Goal: Communication & Community: Answer question/provide support

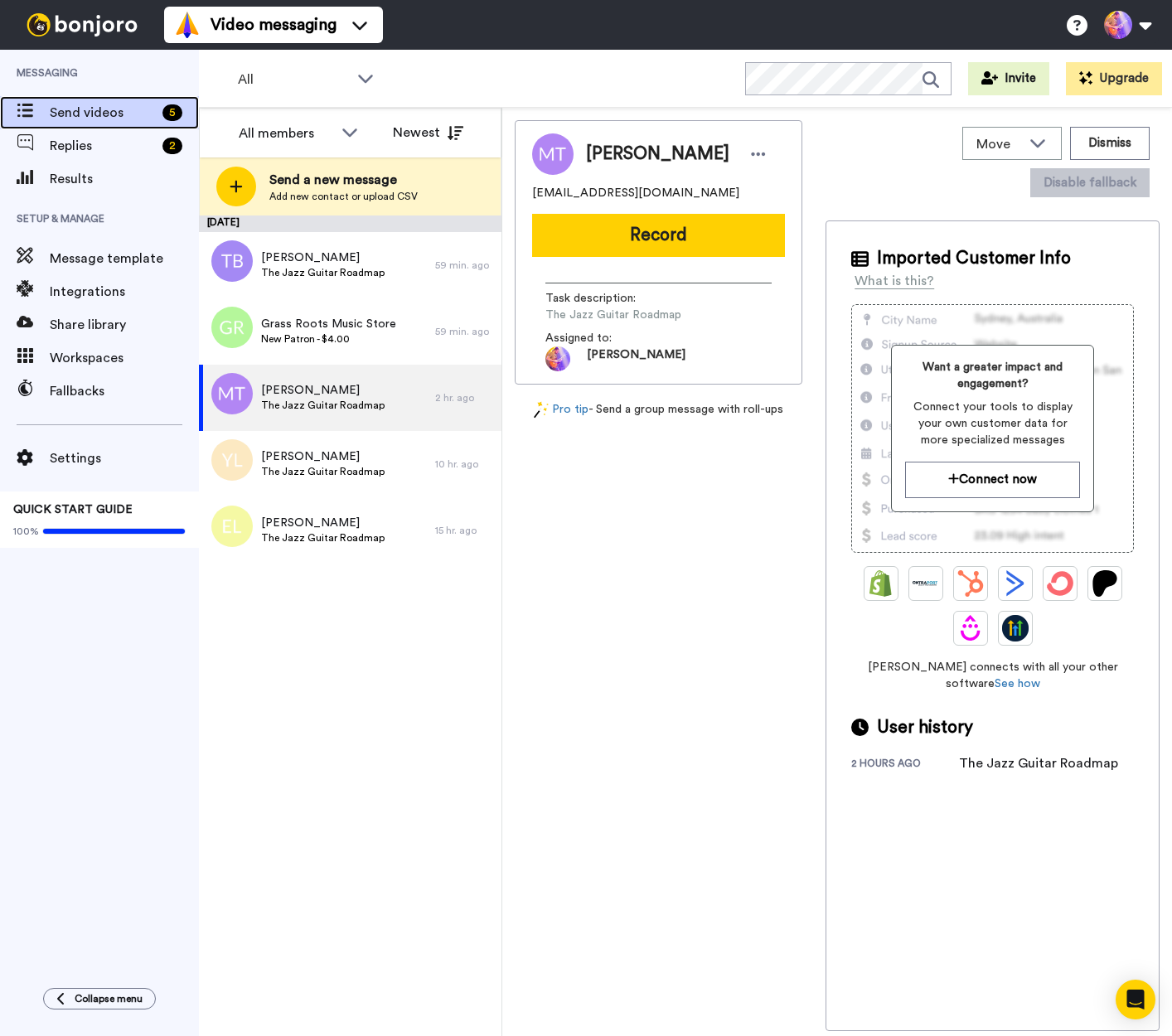
click at [89, 110] on span "Send videos" at bounding box center [102, 112] width 106 height 20
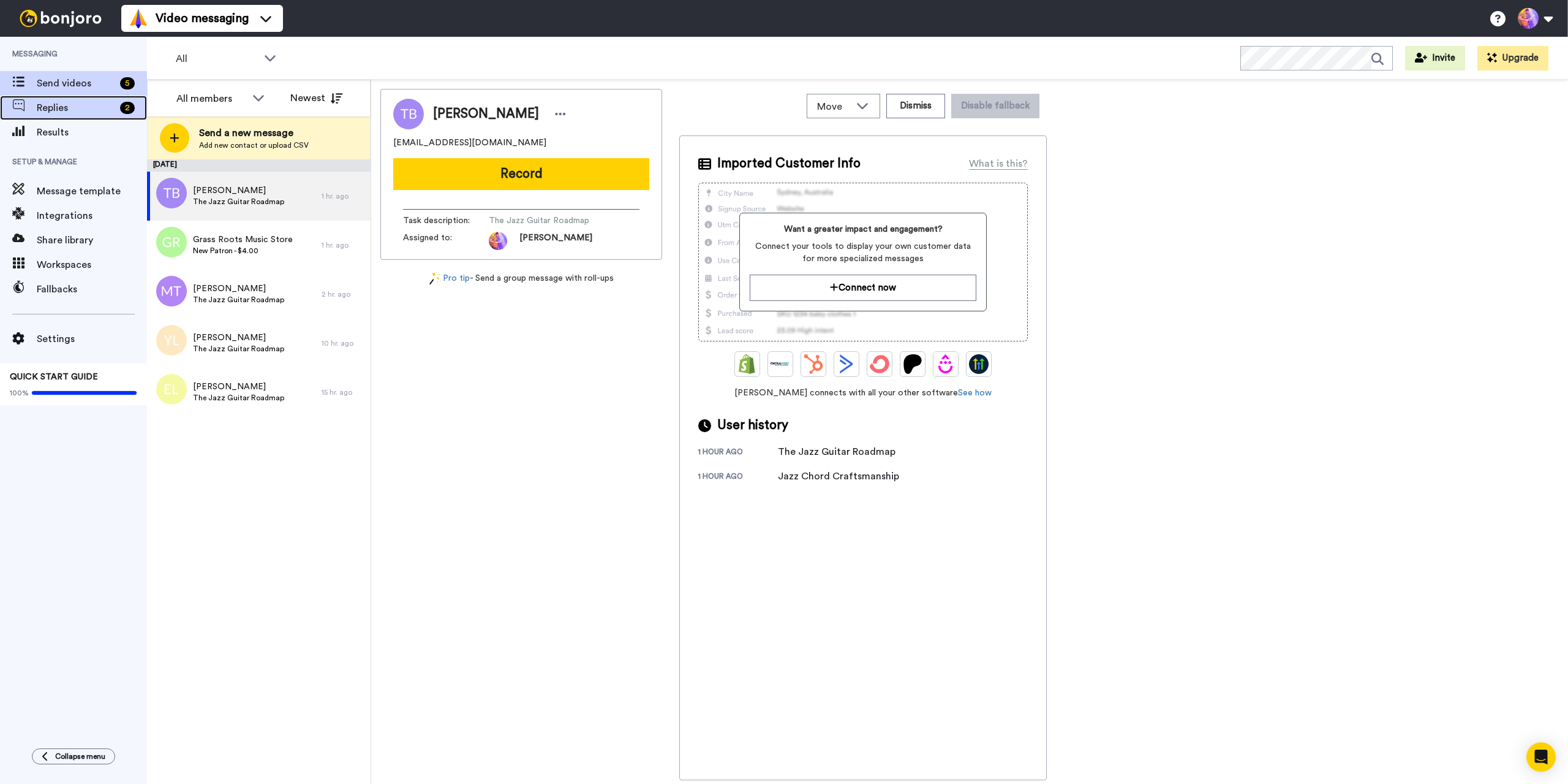
click at [85, 108] on span "Replies" at bounding box center [76, 108] width 78 height 15
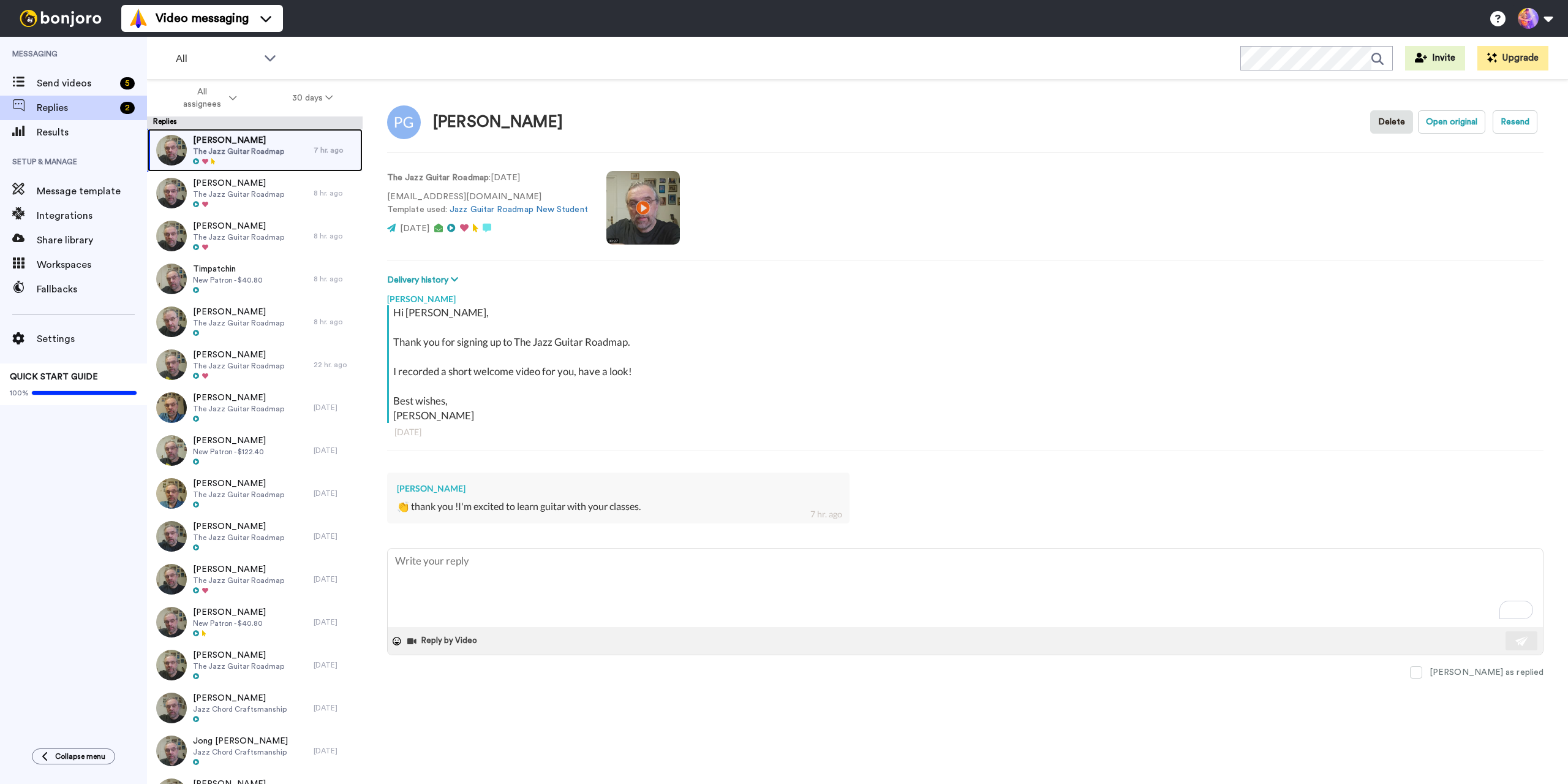
click at [248, 145] on span "Pablo Gonzalez" at bounding box center [239, 140] width 91 height 12
click at [760, 558] on textarea "To enrich screen reader interactions, please activate Accessibility in Grammarl…" at bounding box center [965, 588] width 1155 height 78
drag, startPoint x: 736, startPoint y: 572, endPoint x: 754, endPoint y: 572, distance: 18.0
click at [737, 572] on textarea "To enrich screen reader interactions, please activate Accessibility in Grammarl…" at bounding box center [965, 588] width 1155 height 78
type textarea "x"
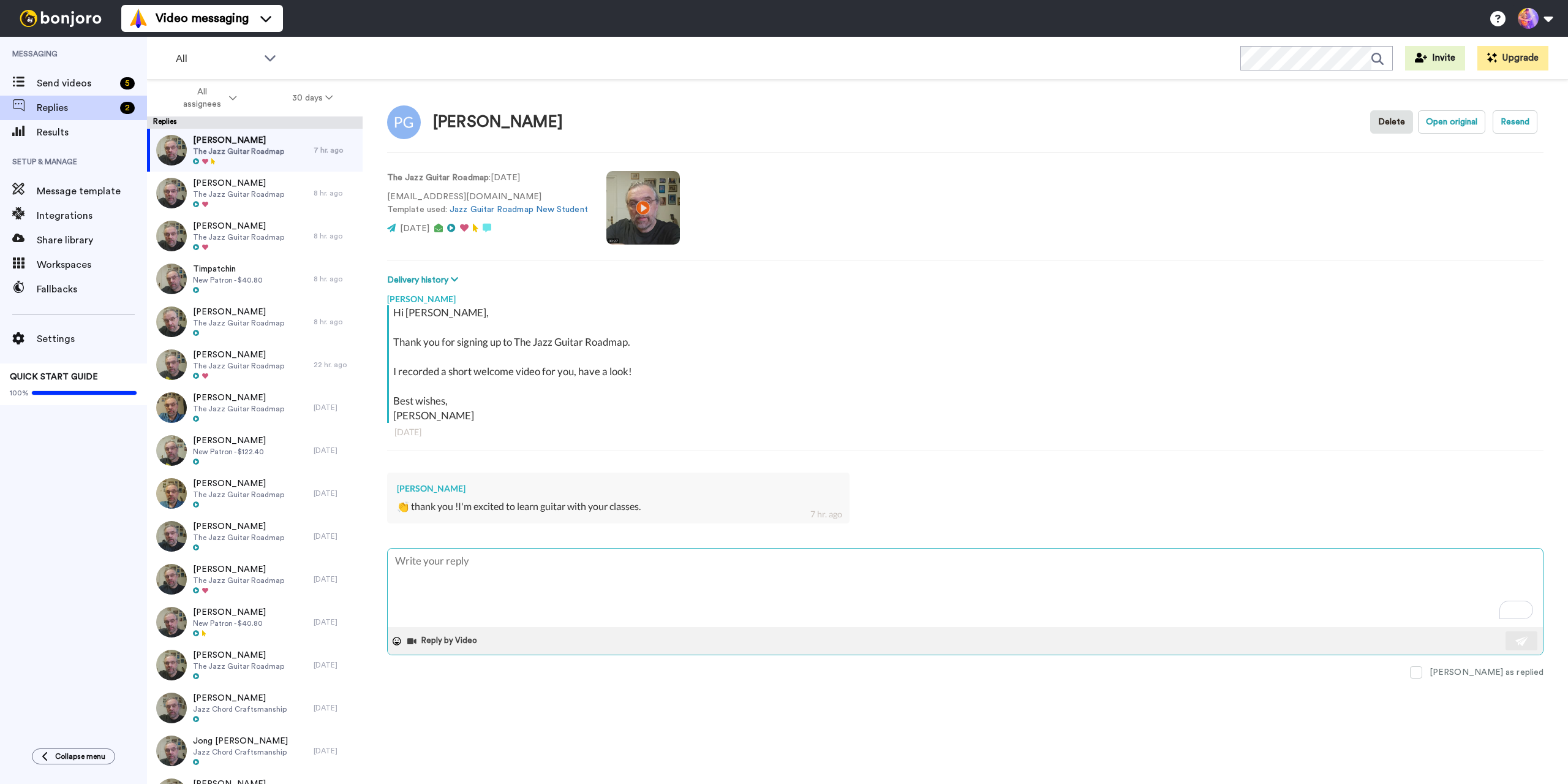
type textarea "G"
type textarea "x"
type textarea "Gr"
type textarea "x"
type textarea "Gre"
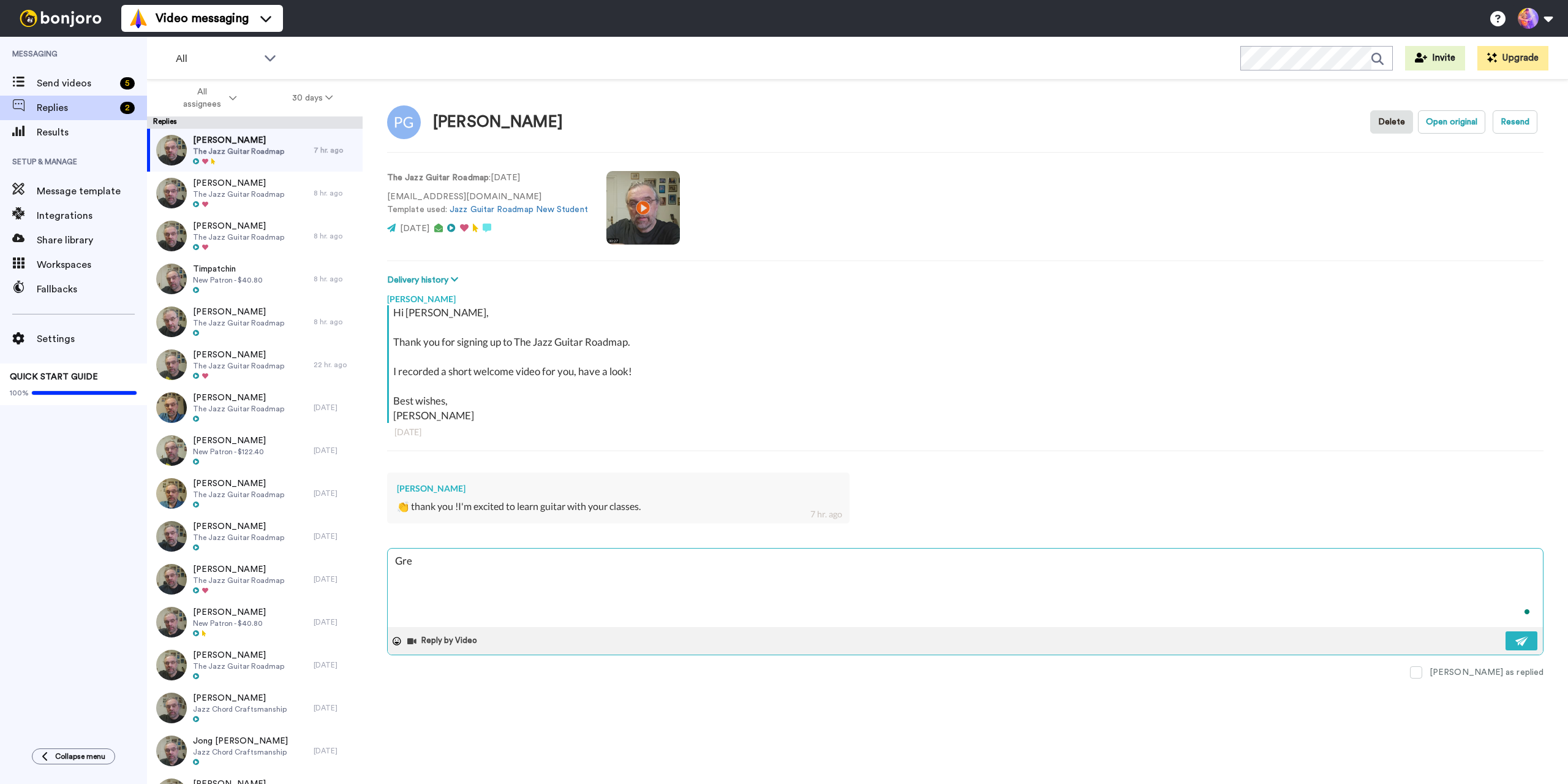
type textarea "x"
type textarea "Grea"
type textarea "x"
type textarea "Great"
type textarea "x"
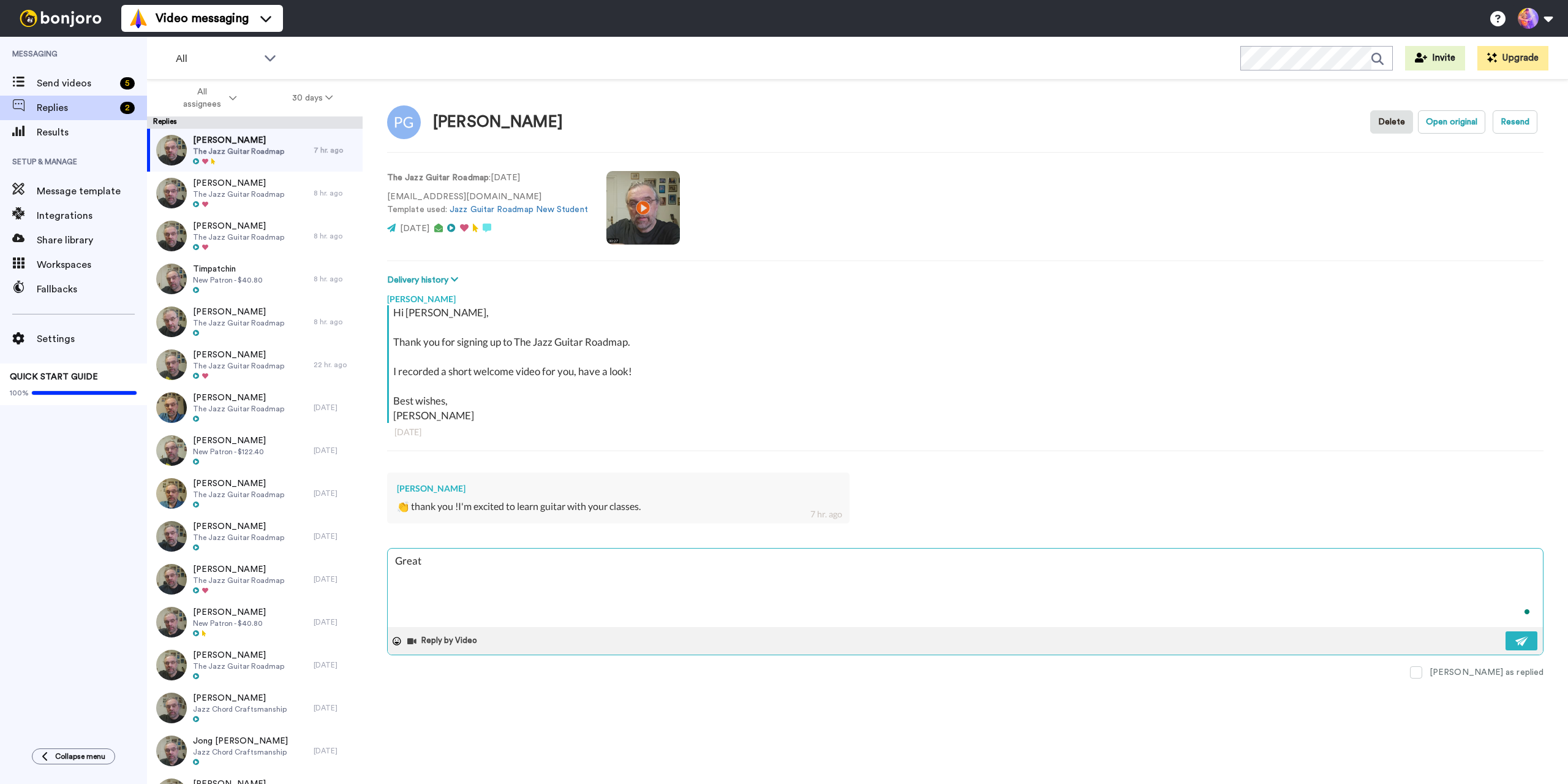
type textarea "Great!"
type textarea "x"
type textarea "Great!"
type textarea "x"
type textarea "Great! S"
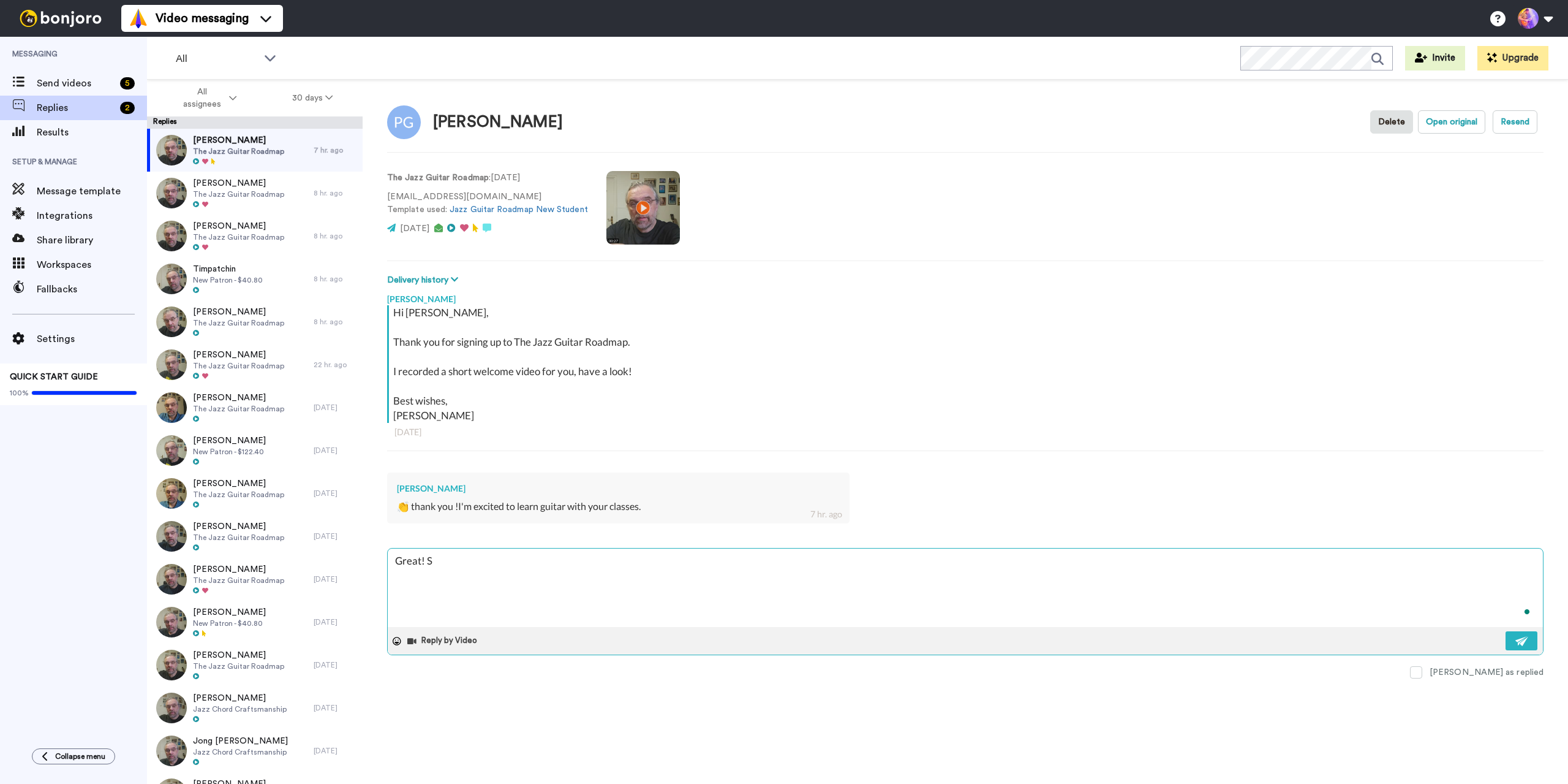
type textarea "x"
type textarea "Great! Se"
type textarea "x"
type textarea "Great! See"
type textarea "x"
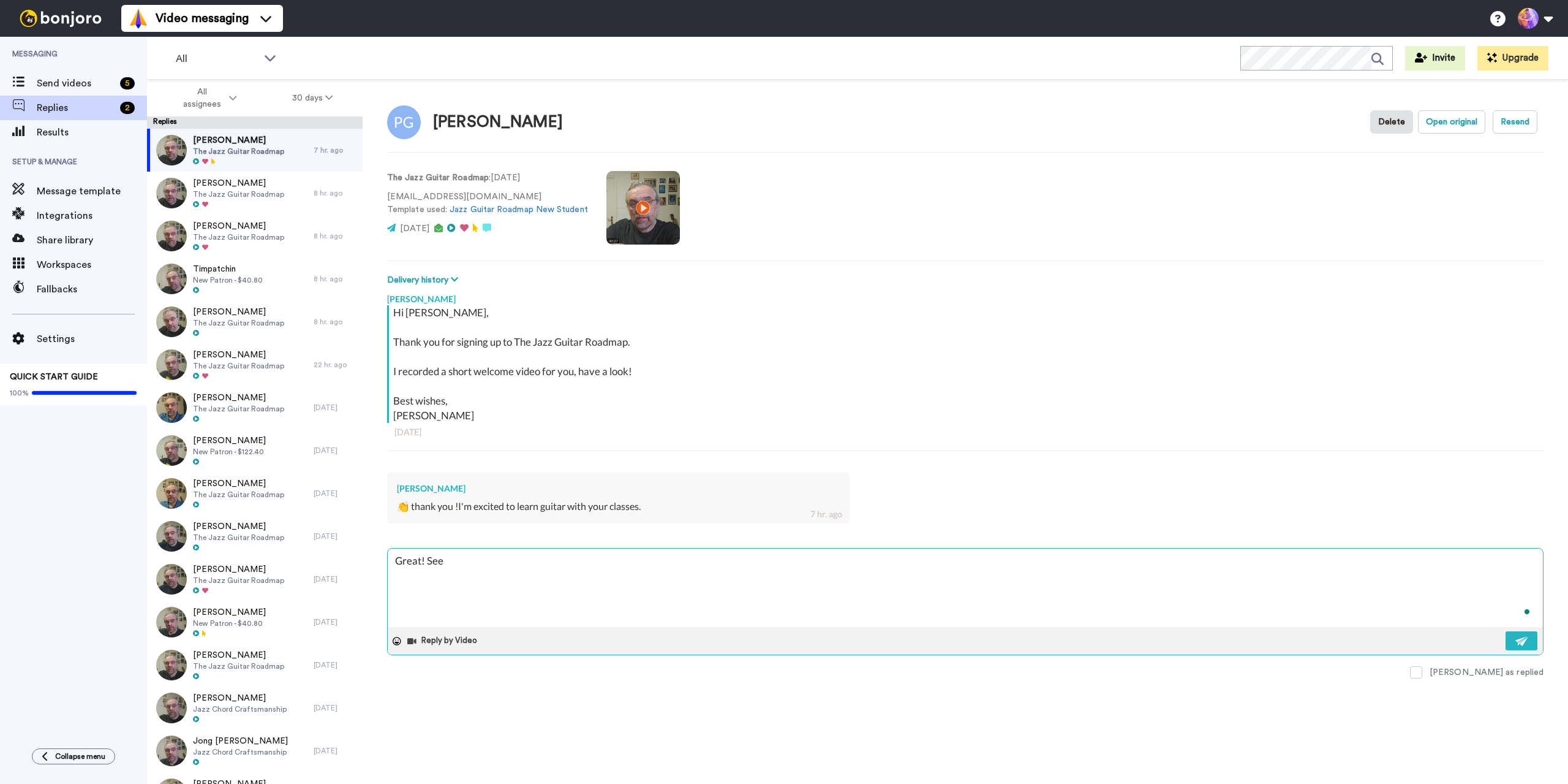
type textarea "Great! See"
type textarea "x"
type textarea "Great! See u"
type textarea "x"
type textarea "Great! See uy"
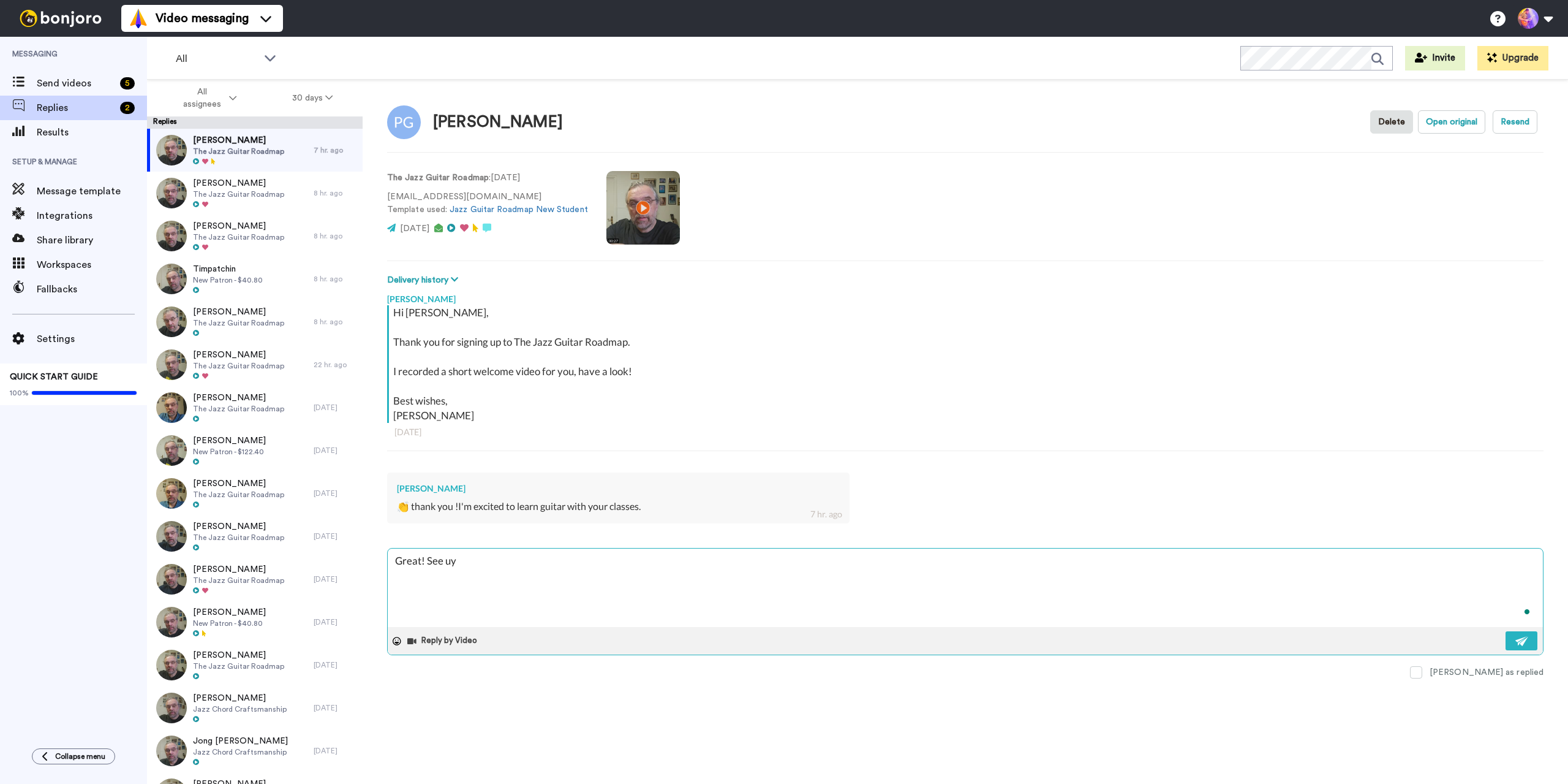
type textarea "x"
type textarea "Great! See uyo"
type textarea "x"
type textarea "Great! See uyou"
type textarea "x"
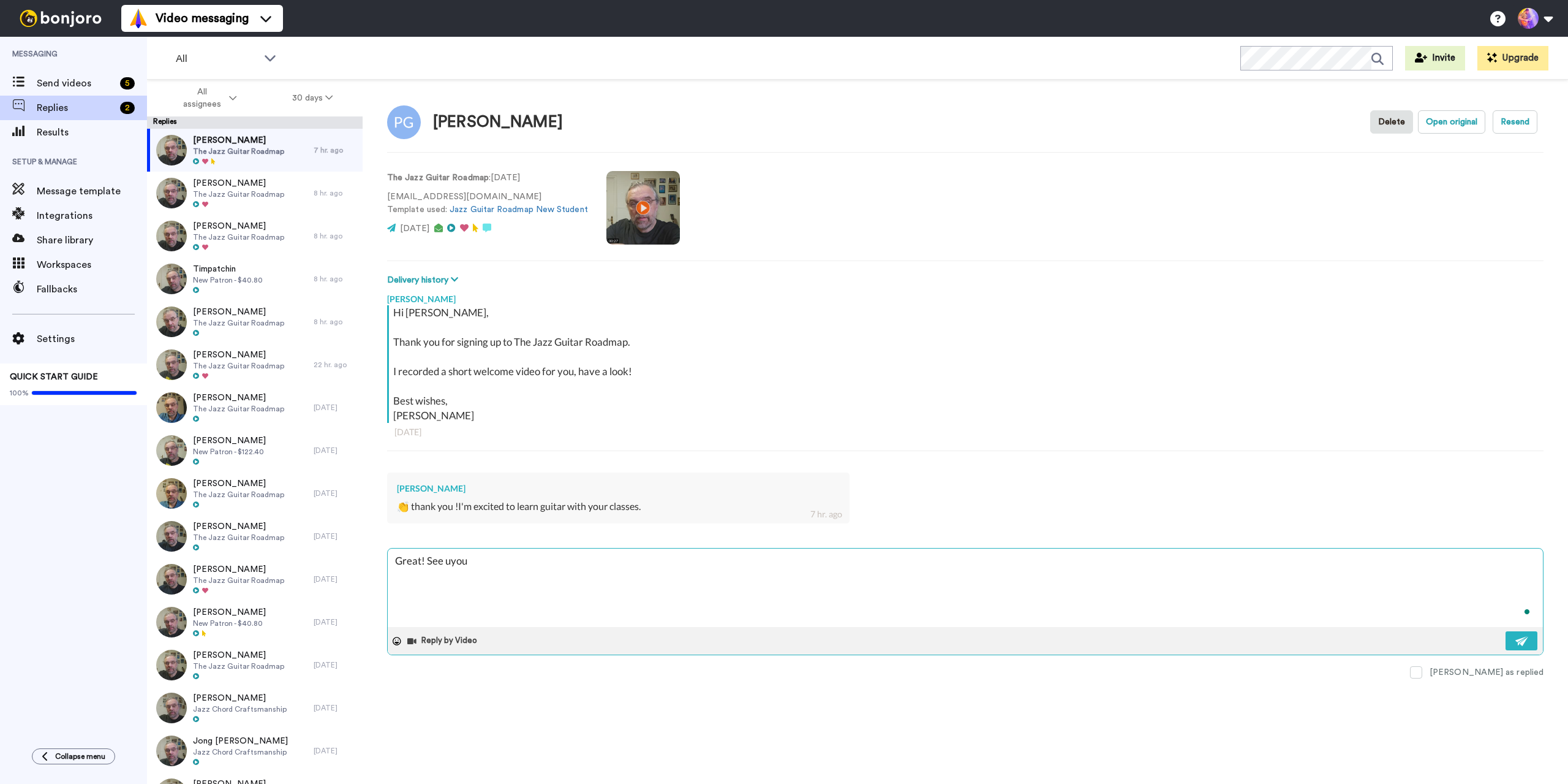
type textarea "Great! See uyo"
type textarea "x"
type textarea "Great! See uy"
type textarea "x"
type textarea "Great! See u"
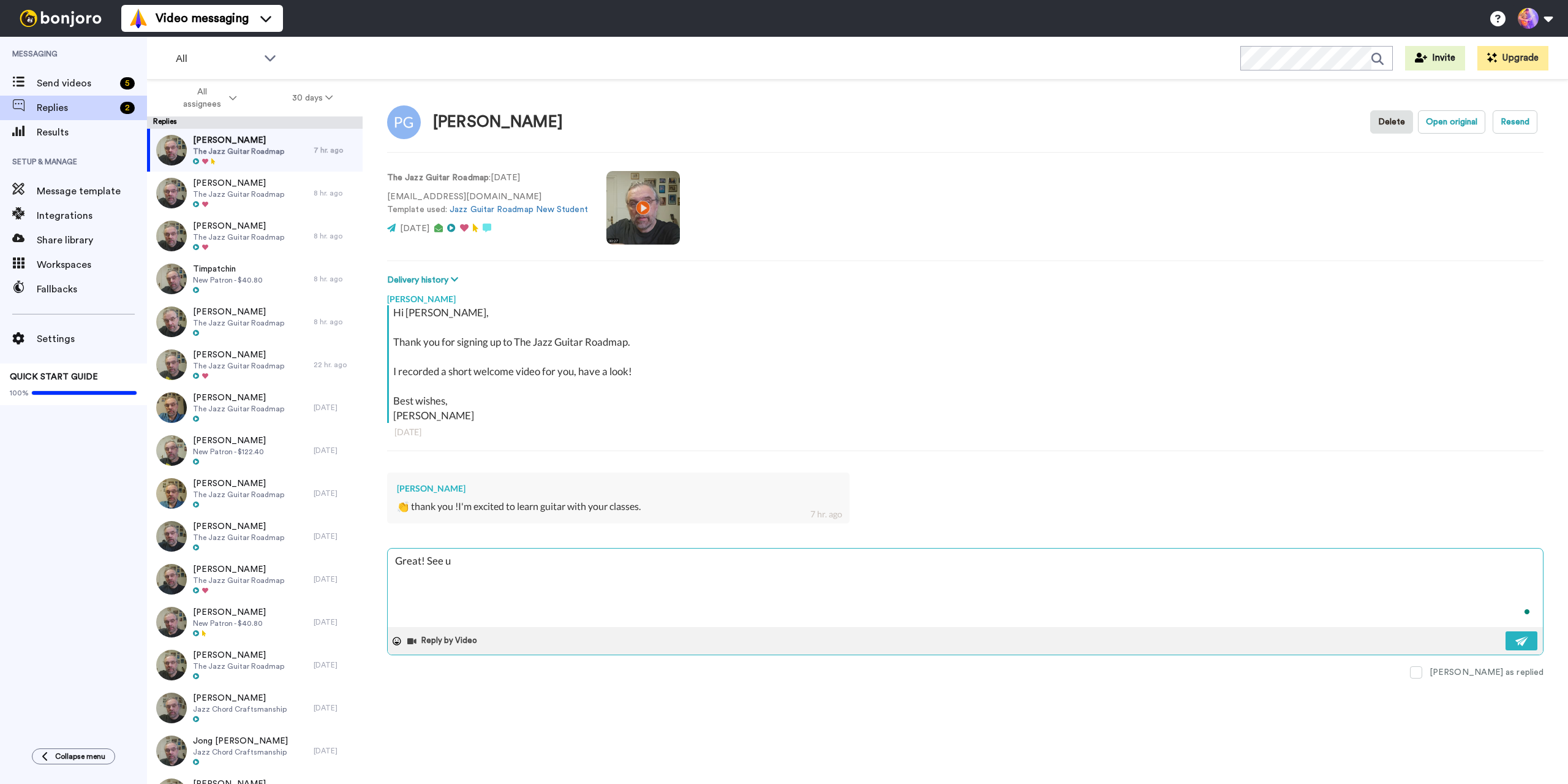
type textarea "x"
type textarea "Great! See"
type textarea "x"
type textarea "Great! See y"
type textarea "x"
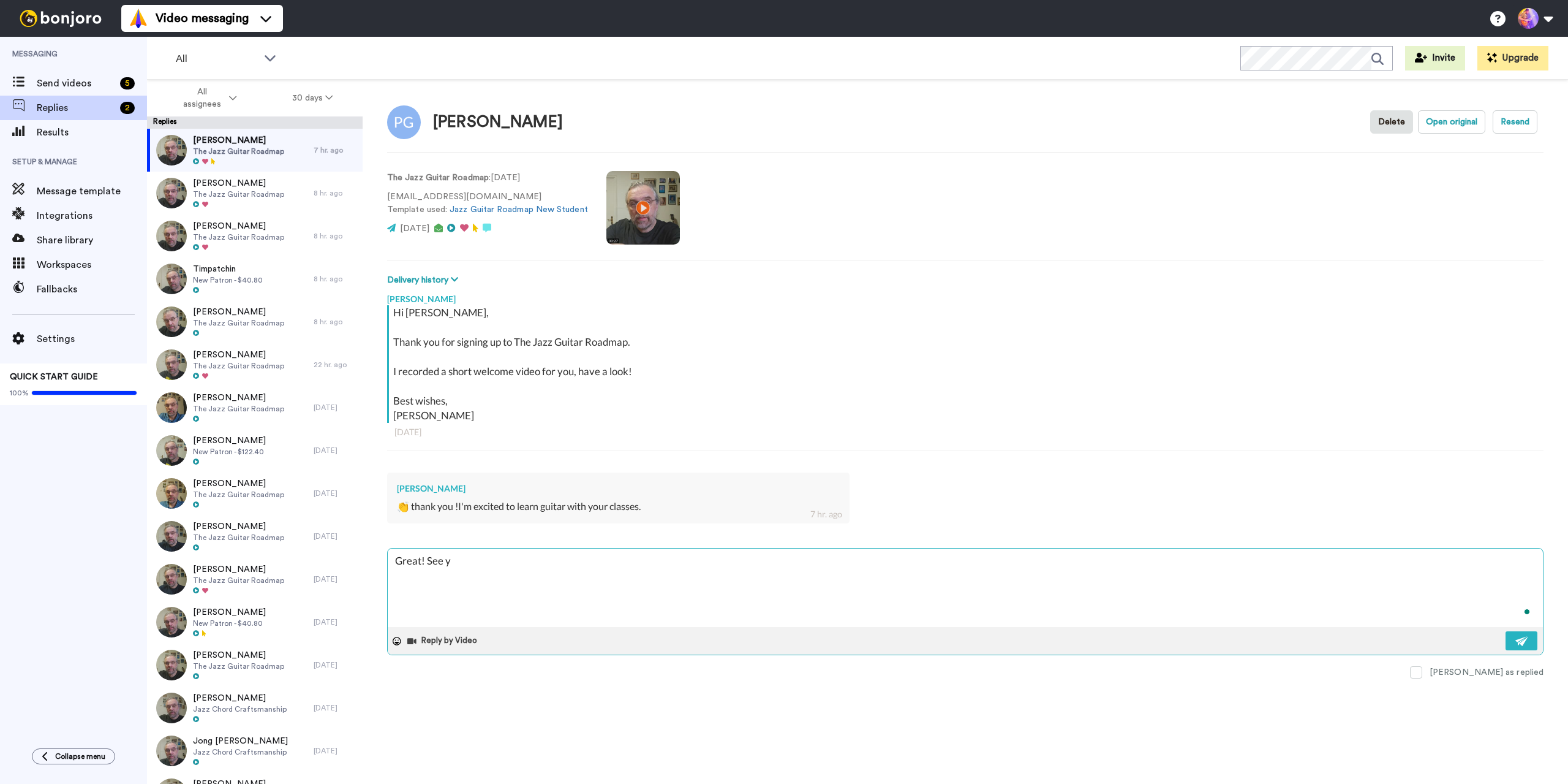
type textarea "Great! See yo"
type textarea "x"
type textarea "Great! See you"
type textarea "x"
type textarea "Great! See you"
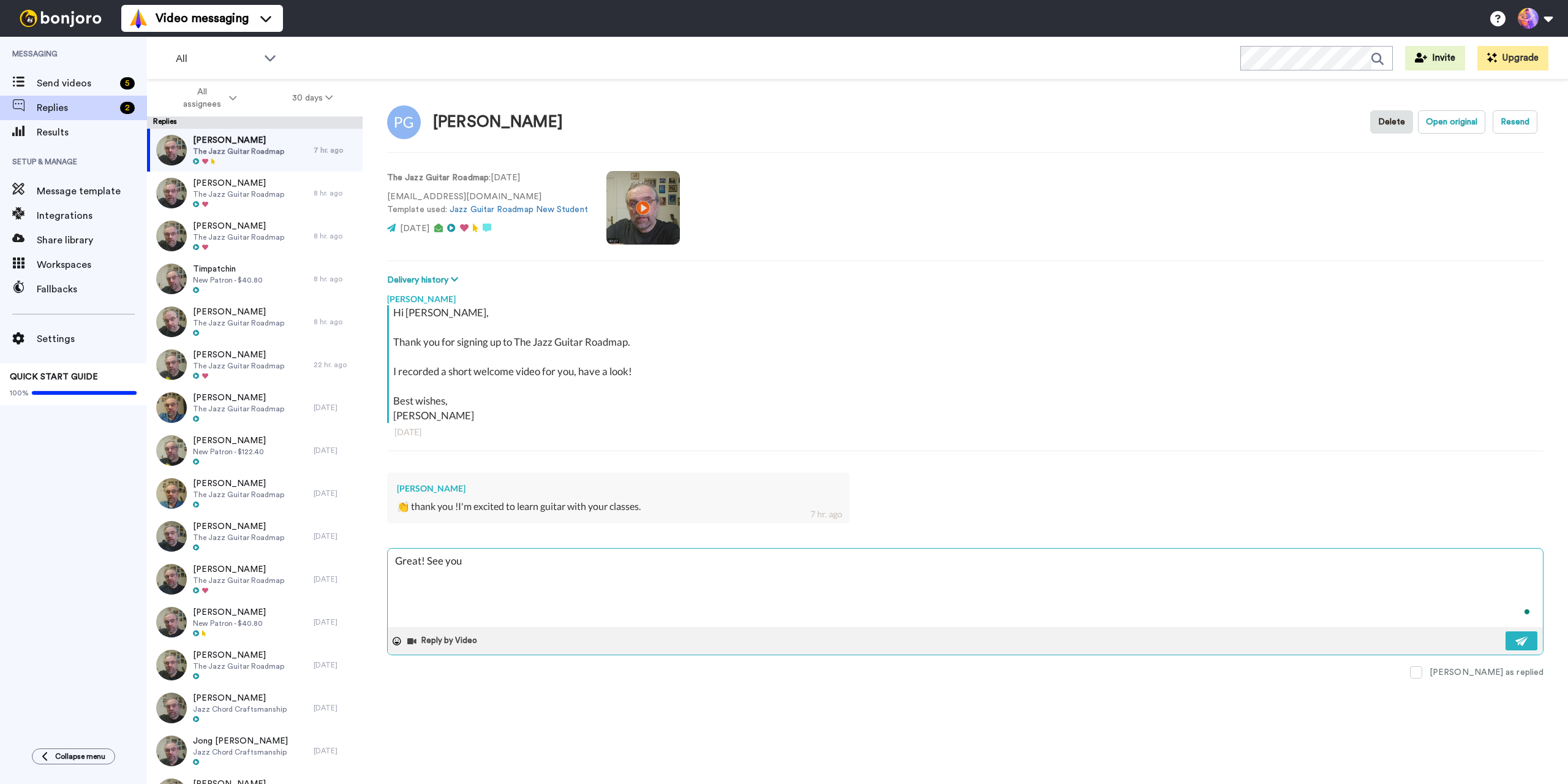
type textarea "x"
type textarea "Great! See you i"
type textarea "x"
type textarea "Great! See you in"
type textarea "x"
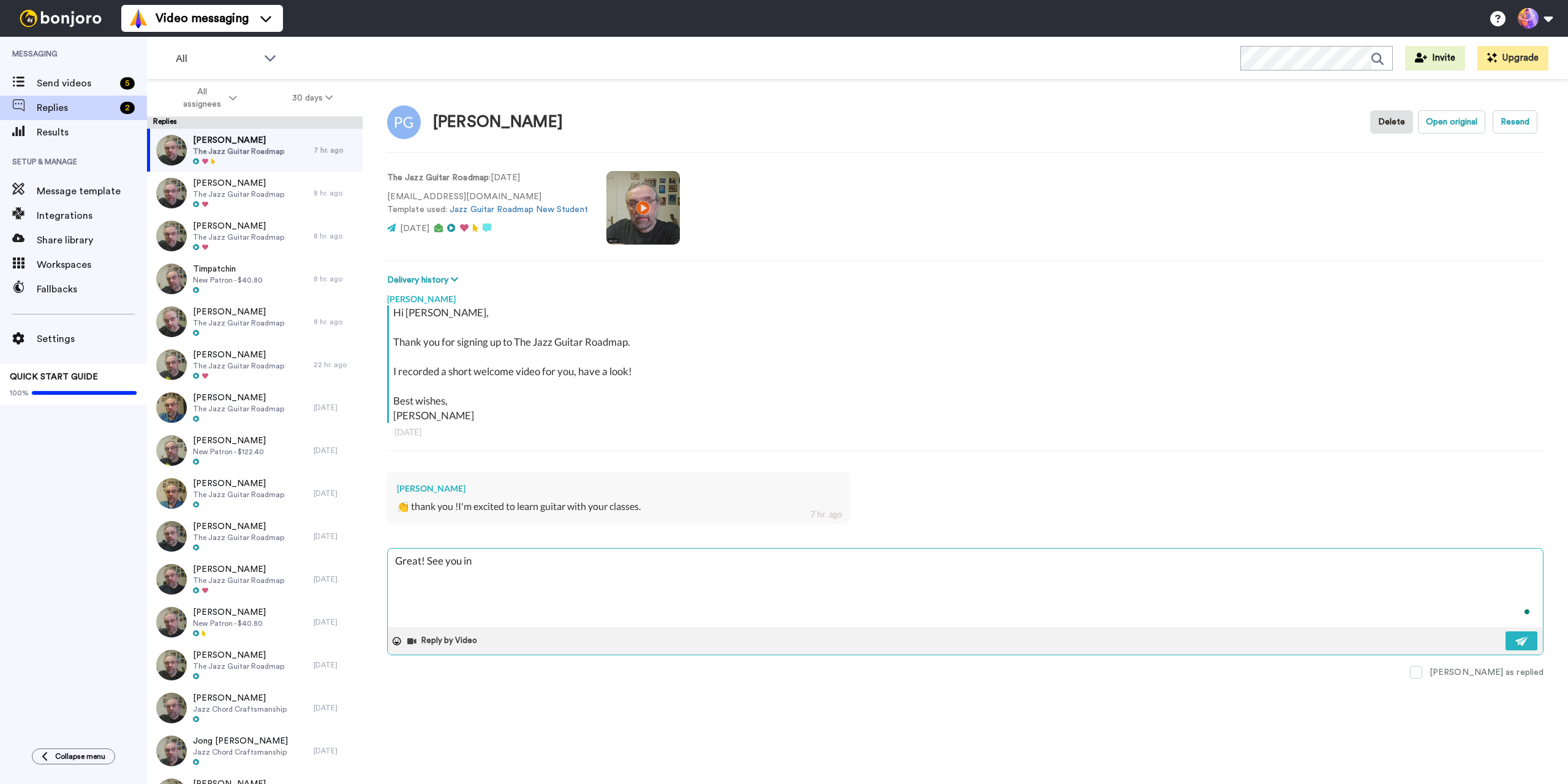
type textarea "Great! See you in"
type textarea "x"
type textarea "Great! See you in t"
type textarea "x"
type textarea "Great! See you in th"
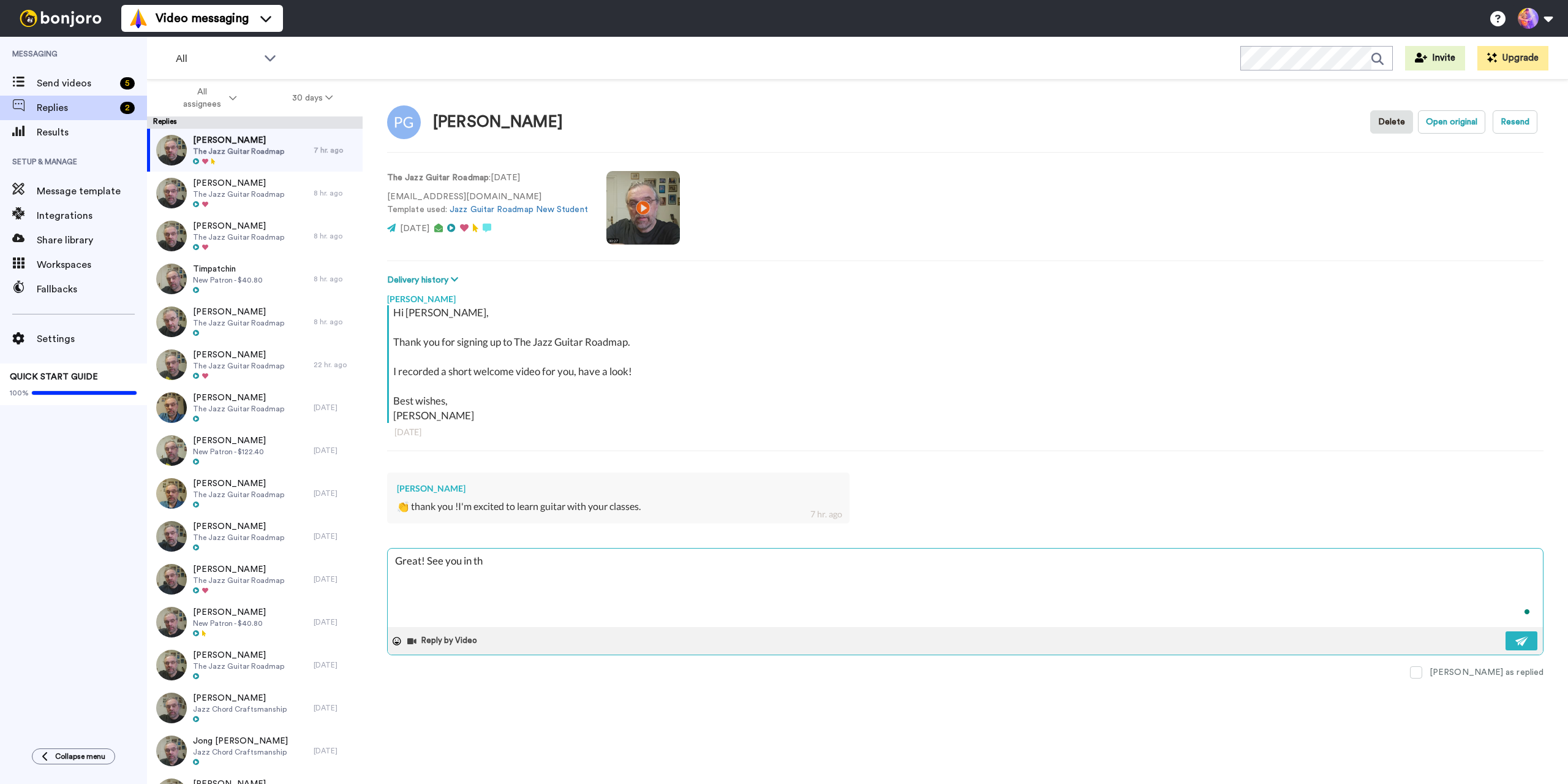
type textarea "x"
type textarea "Great! See you in the"
type textarea "x"
type textarea "Great! See you in ther"
type textarea "x"
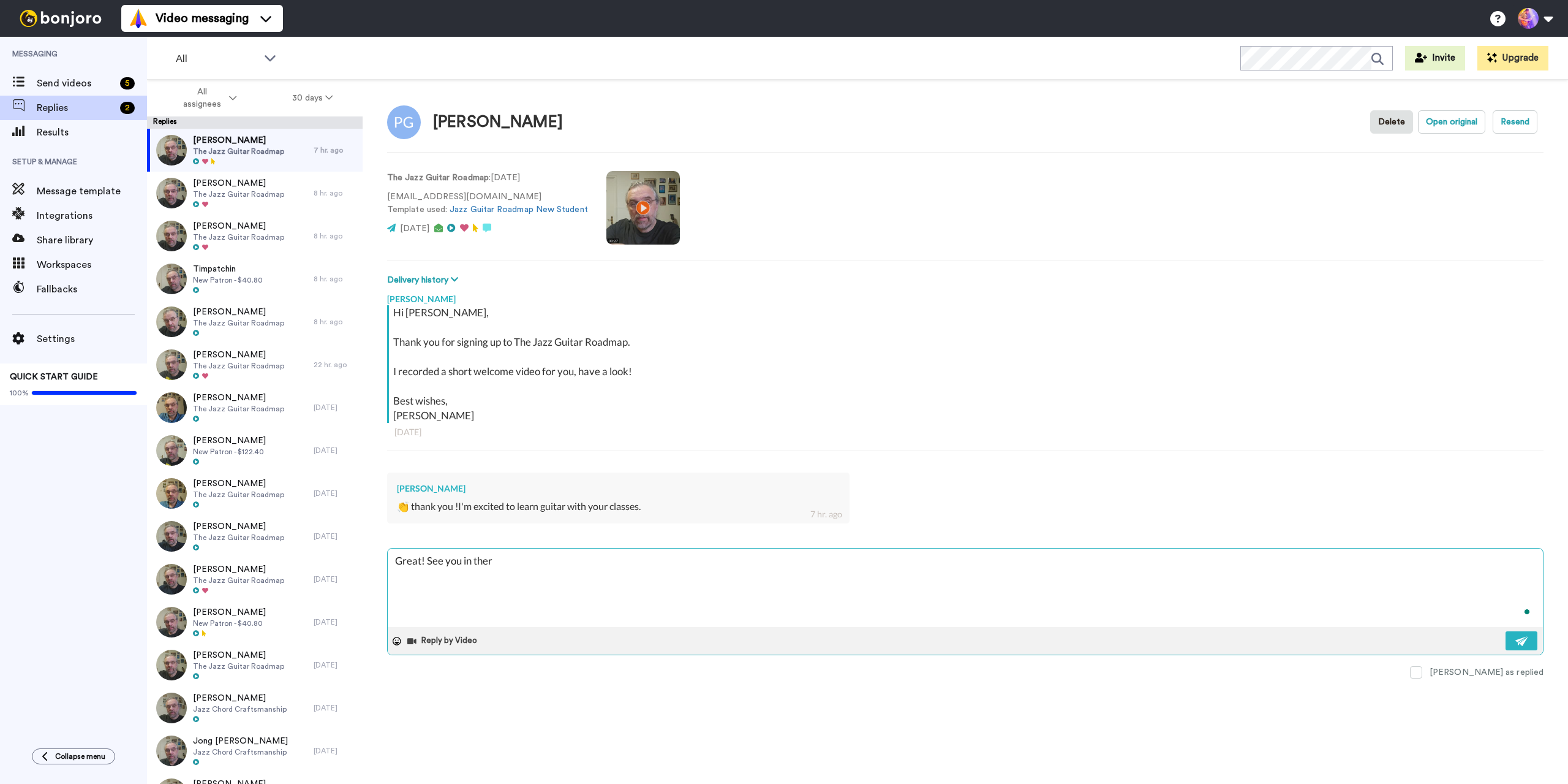
type textarea "Great! See you in there"
type textarea "x"
type textarea "Great! See you in there"
type textarea "x"
type textarea "Great! See you in there 🙂"
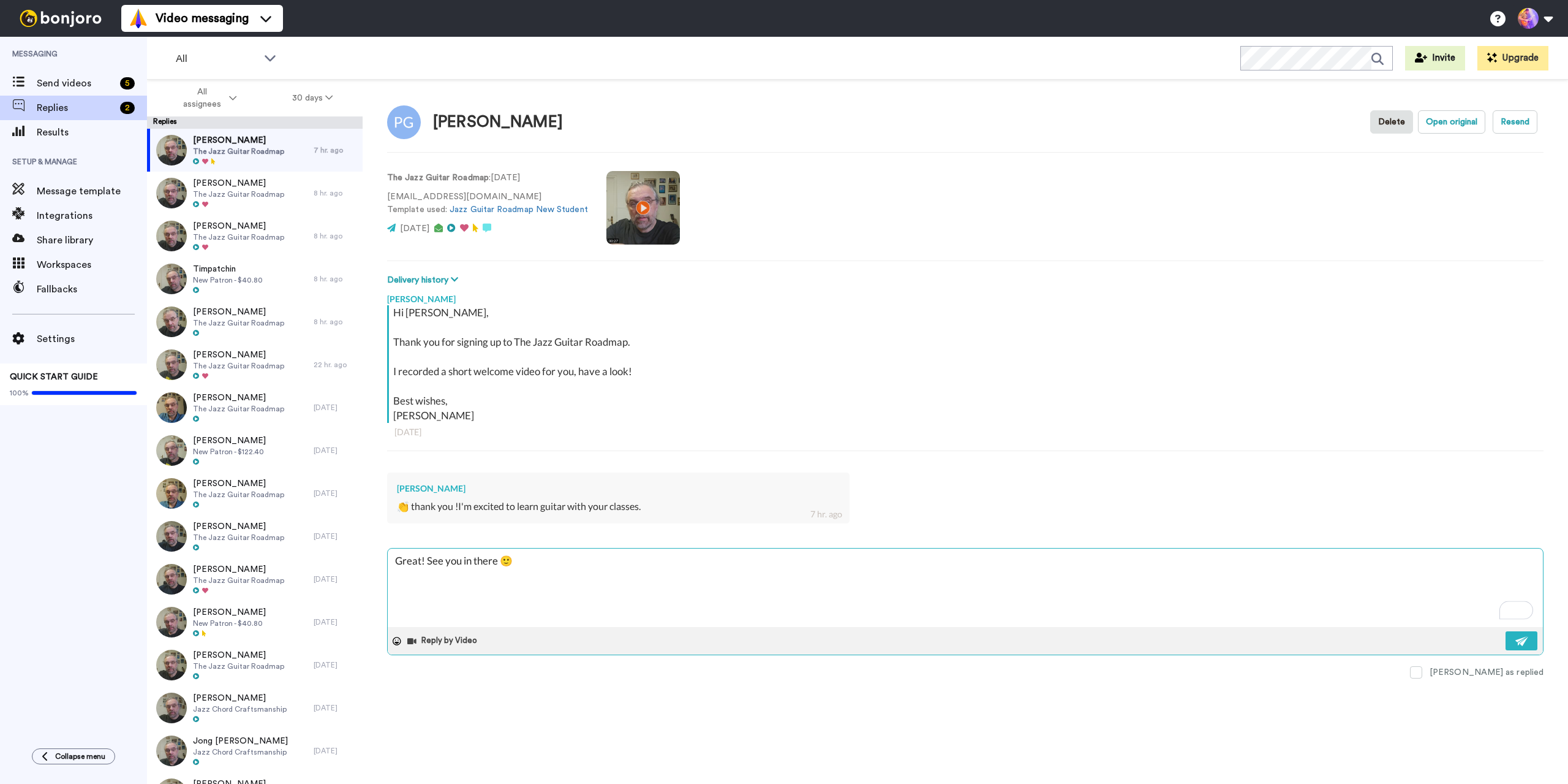
type textarea "x"
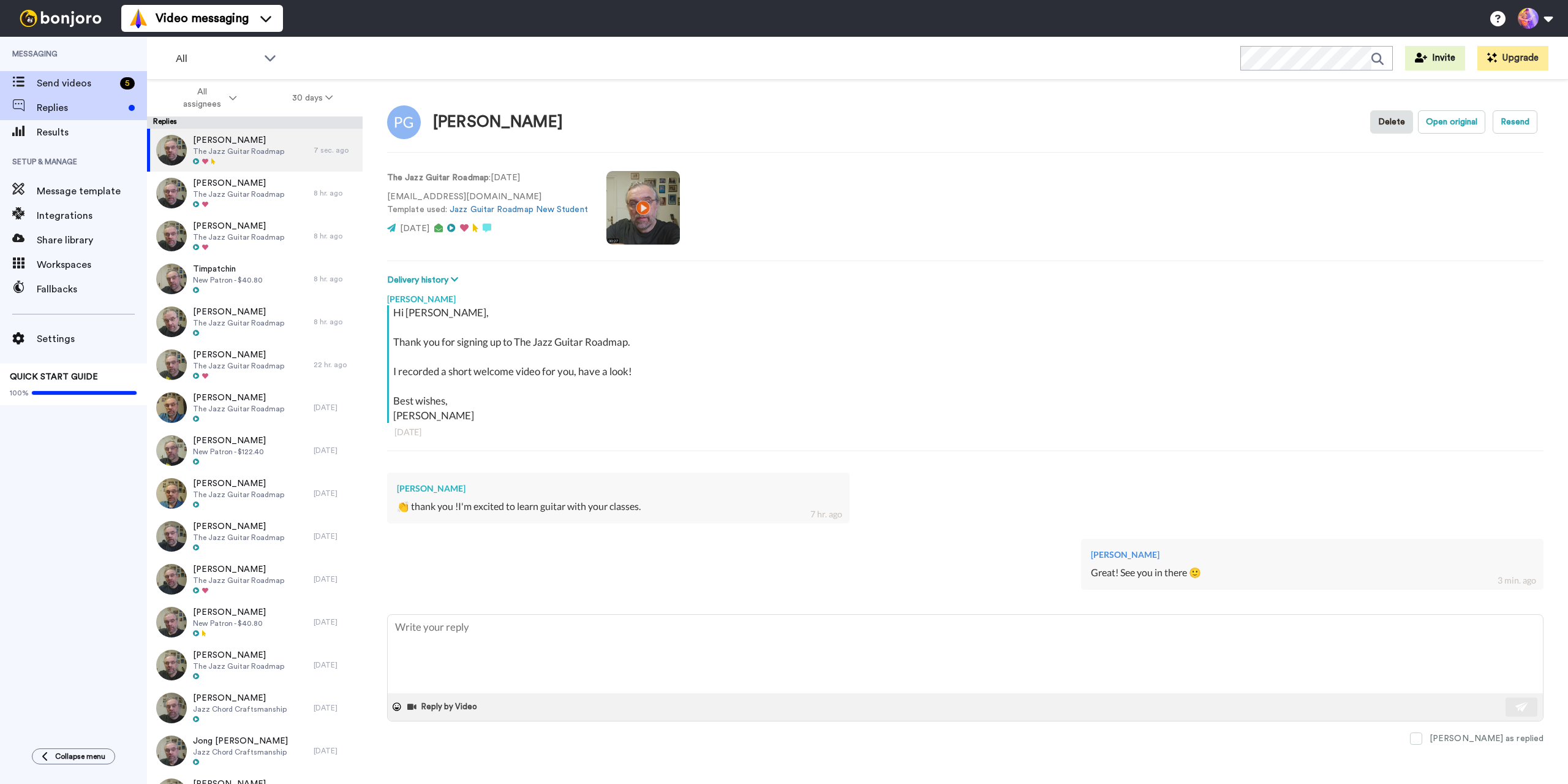
type textarea "x"
click at [55, 87] on span "Send videos" at bounding box center [76, 83] width 78 height 15
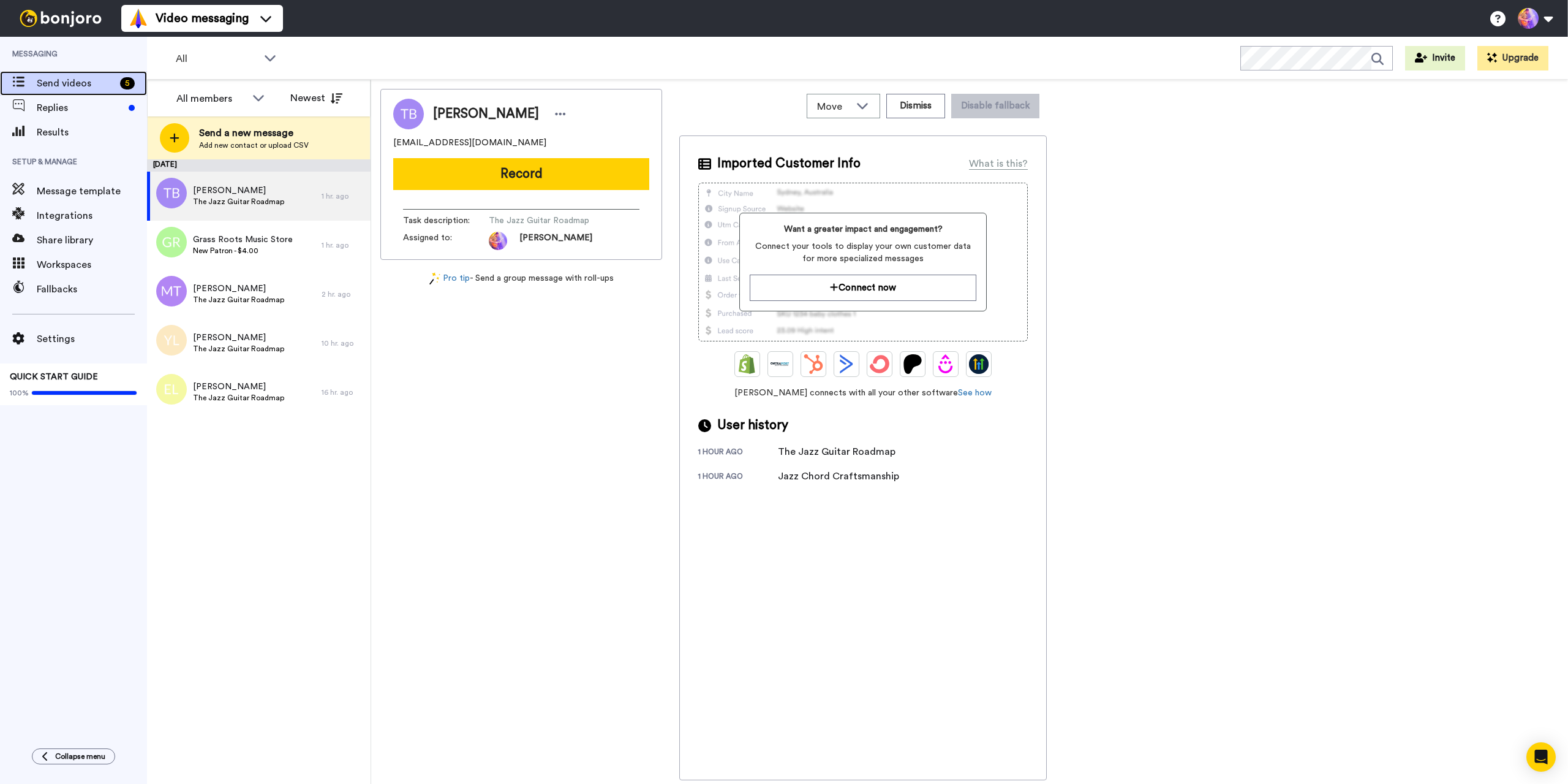
click at [88, 77] on span "Send videos" at bounding box center [76, 83] width 78 height 15
click at [87, 76] on span "Send videos" at bounding box center [76, 83] width 78 height 15
